Goal: Task Accomplishment & Management: Manage account settings

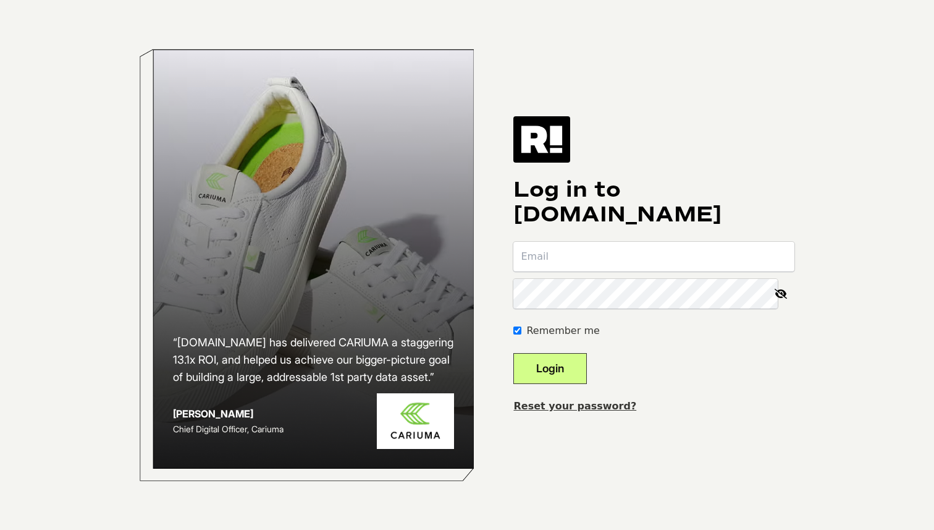
click at [576, 252] on input "email" at bounding box center [653, 257] width 281 height 30
paste input "[PERSON_NAME][EMAIL_ADDRESS][DOMAIN_NAME]"
type input "[PERSON_NAME][EMAIL_ADDRESS][DOMAIN_NAME]"
click at [570, 369] on button "Login" at bounding box center [550, 368] width 74 height 31
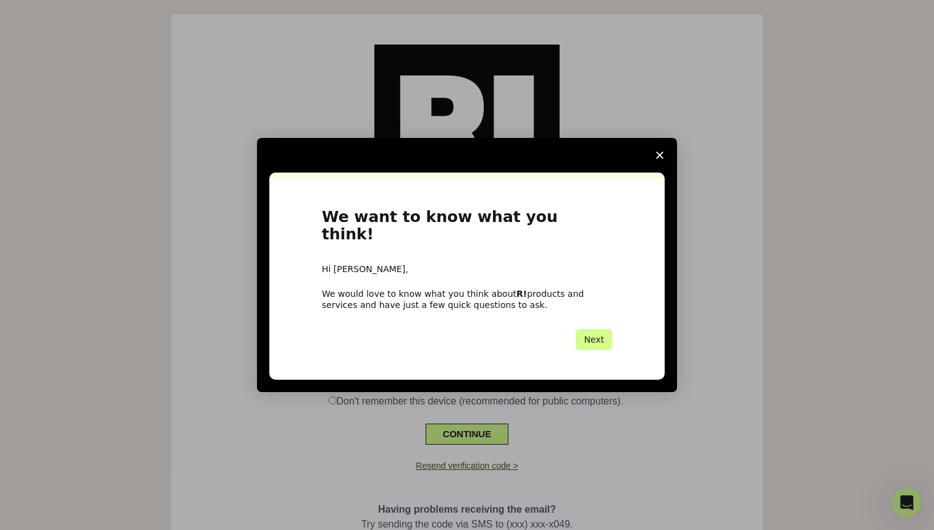
click at [659, 159] on icon "Close survey" at bounding box center [659, 154] width 7 height 7
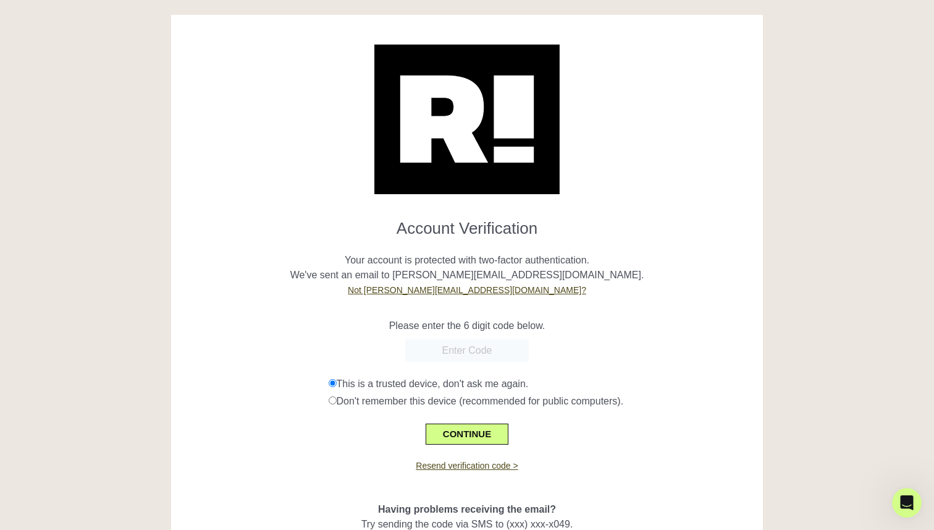
click at [471, 357] on input "text" at bounding box center [467, 350] width 124 height 22
paste input "799075"
type input "799075"
click at [473, 433] on button "CONTINUE" at bounding box center [467, 433] width 83 height 21
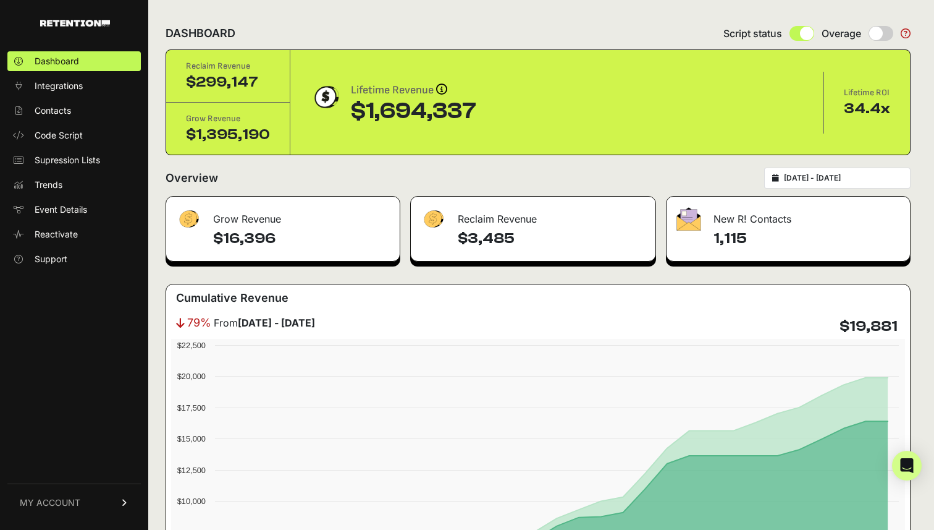
click at [92, 496] on link "MY ACCOUNT" at bounding box center [73, 502] width 133 height 38
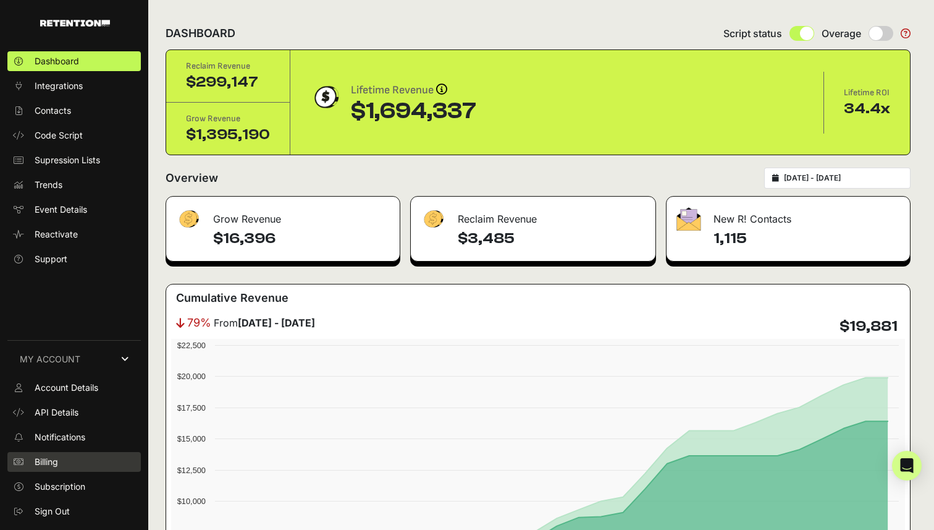
click at [79, 456] on link "Billing" at bounding box center [73, 462] width 133 height 20
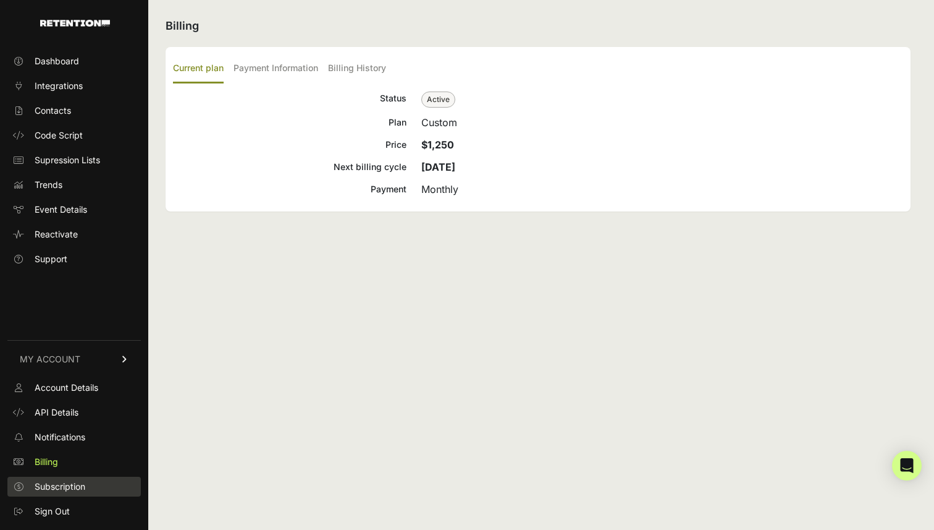
click at [64, 489] on span "Subscription" at bounding box center [60, 486] width 51 height 12
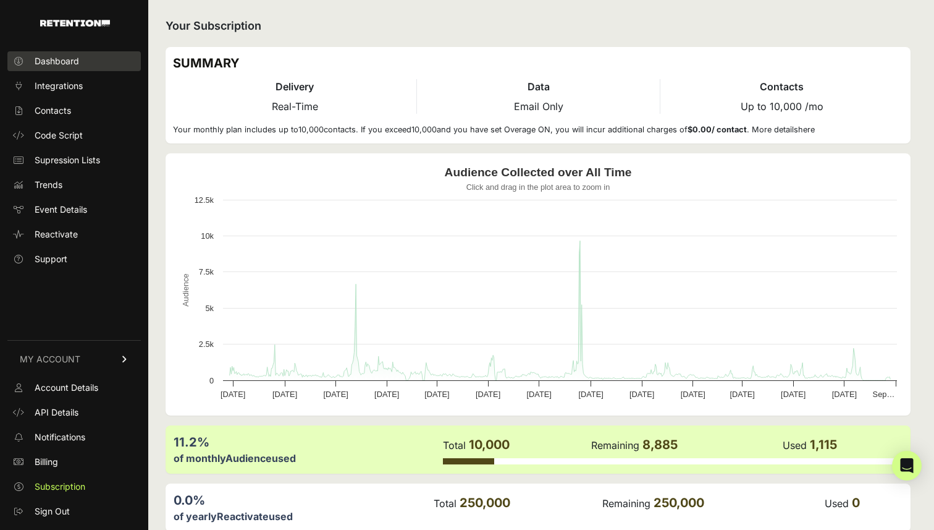
click at [50, 61] on span "Dashboard" at bounding box center [57, 61] width 44 height 12
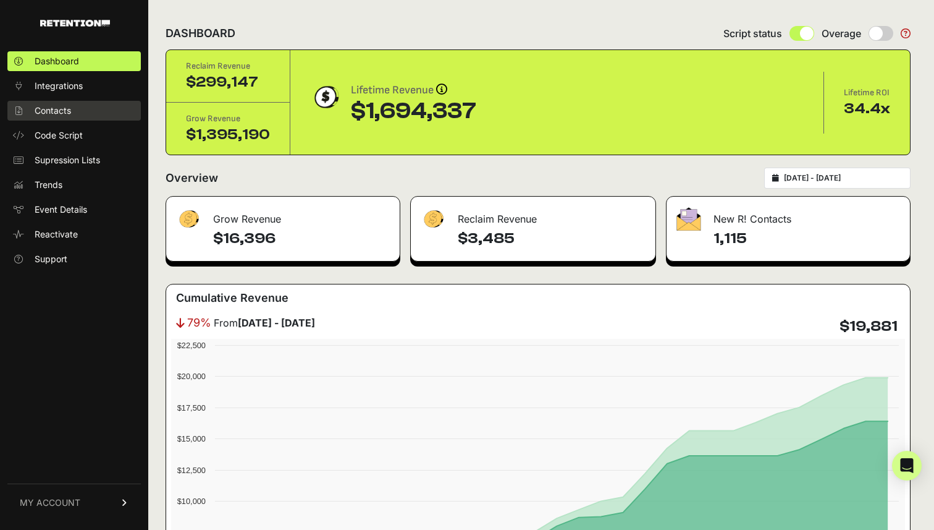
click at [83, 114] on link "Contacts" at bounding box center [73, 111] width 133 height 20
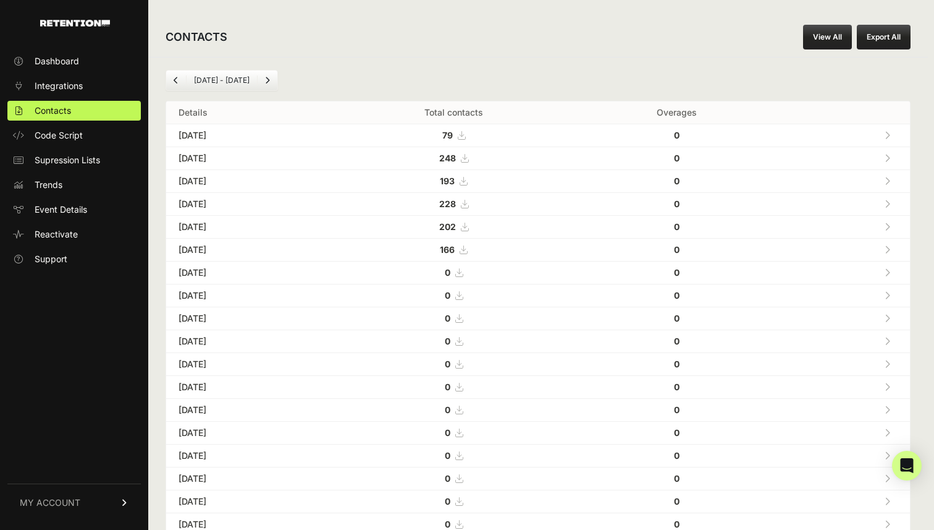
click at [120, 507] on link "MY ACCOUNT" at bounding box center [73, 502] width 133 height 38
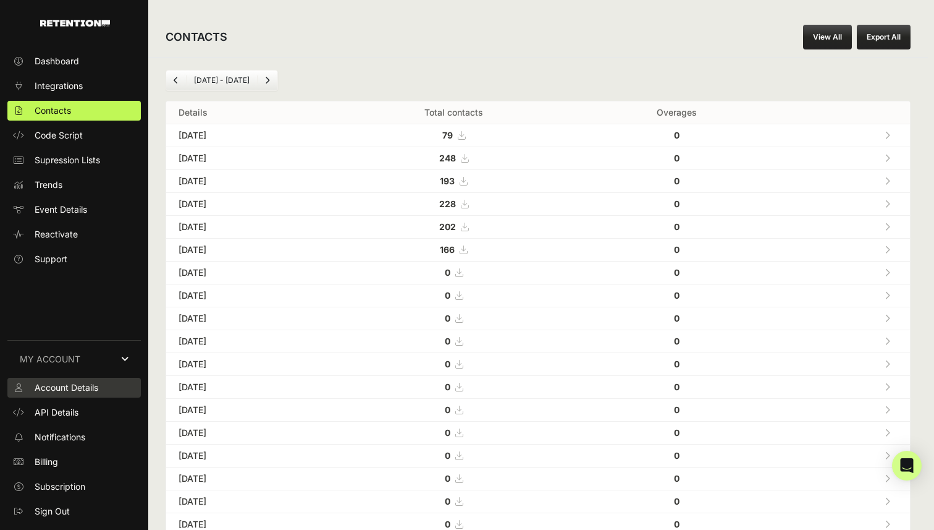
click at [83, 385] on span "Account Details" at bounding box center [67, 387] width 64 height 12
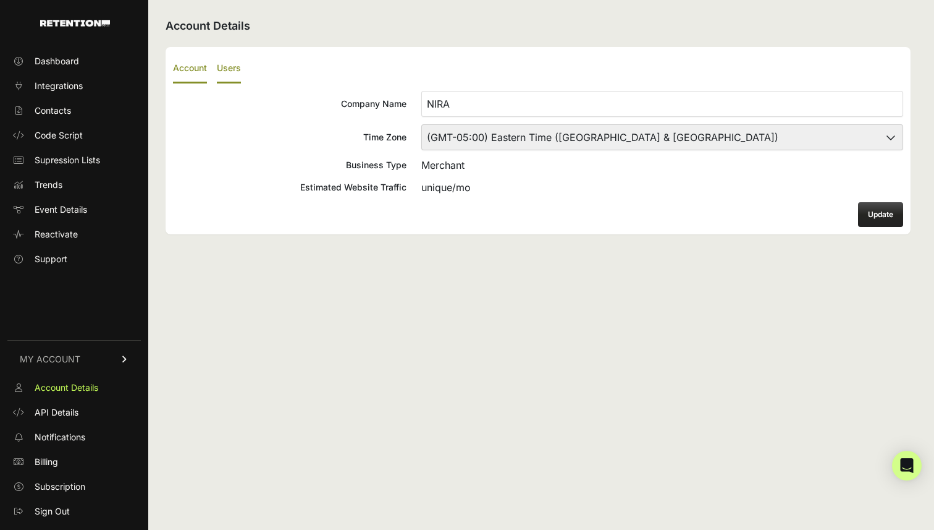
click at [230, 67] on label "Users" at bounding box center [229, 68] width 24 height 29
click at [0, 0] on input "Users" at bounding box center [0, 0] width 0 height 0
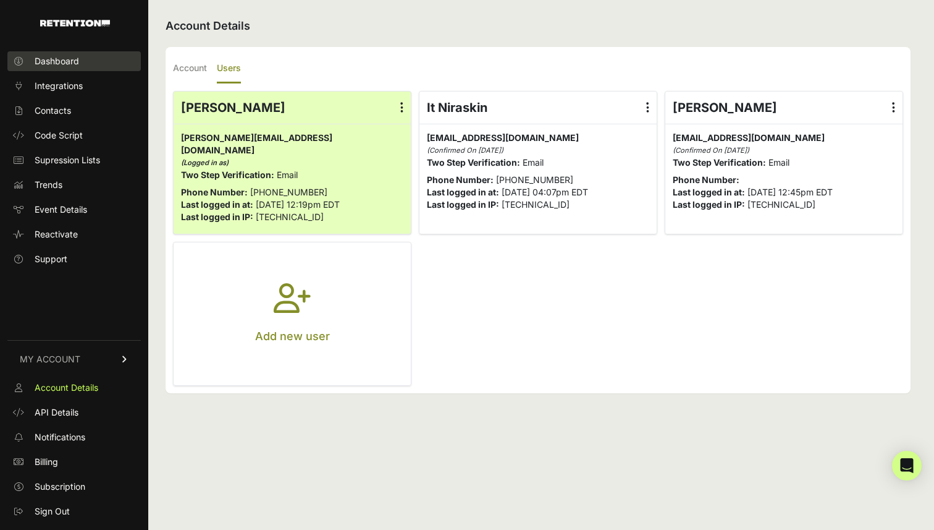
click at [95, 61] on link "Dashboard" at bounding box center [73, 61] width 133 height 20
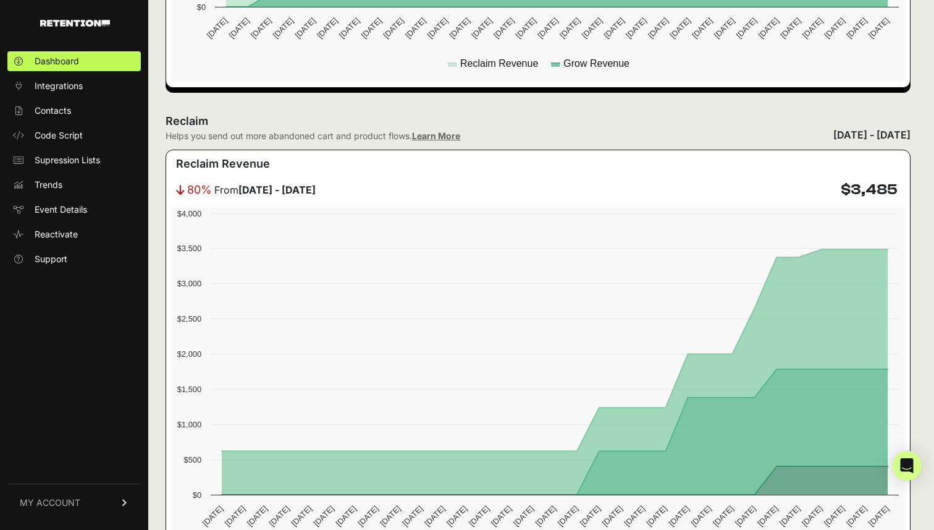
scroll to position [622, 0]
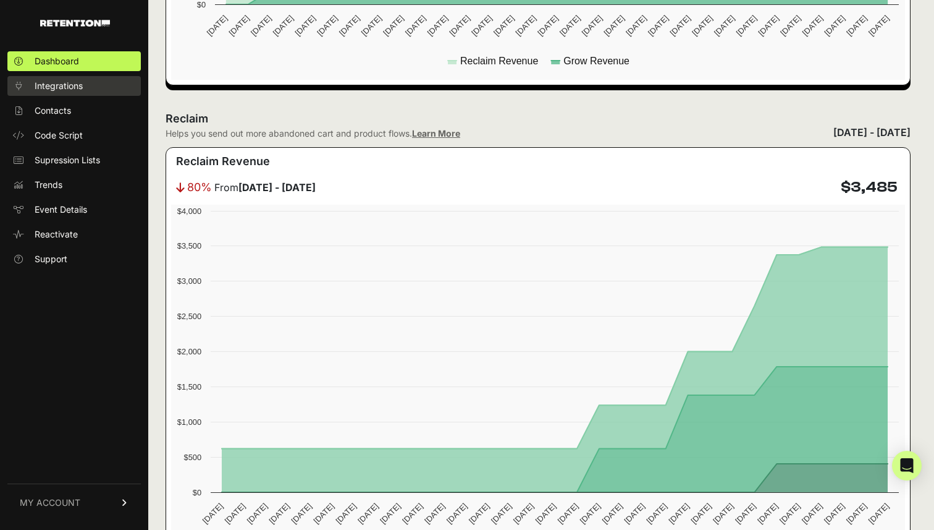
click at [100, 91] on link "Integrations" at bounding box center [73, 86] width 133 height 20
